Goal: Find specific page/section: Find specific page/section

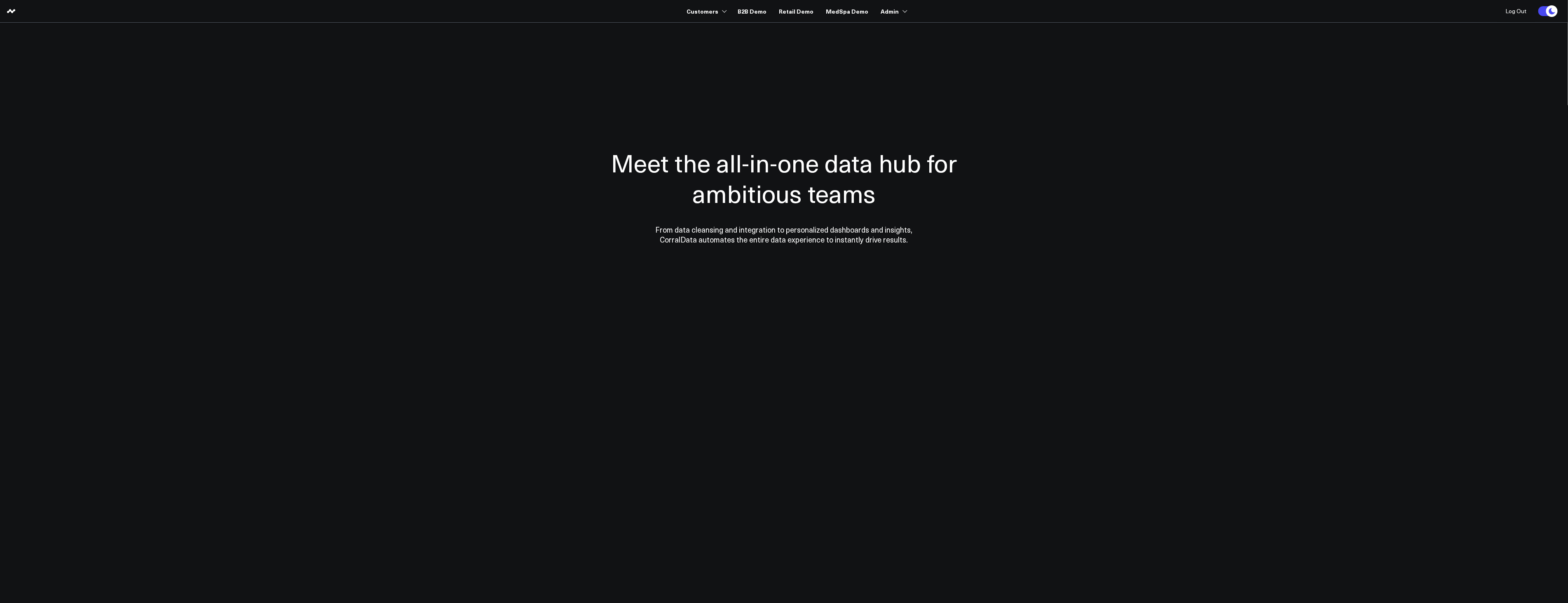
click at [981, 127] on div "Meet the all-in-one data hub for ambitious teams From data cleansing and integr…" at bounding box center [784, 196] width 404 height 231
